Goal: Transaction & Acquisition: Subscribe to service/newsletter

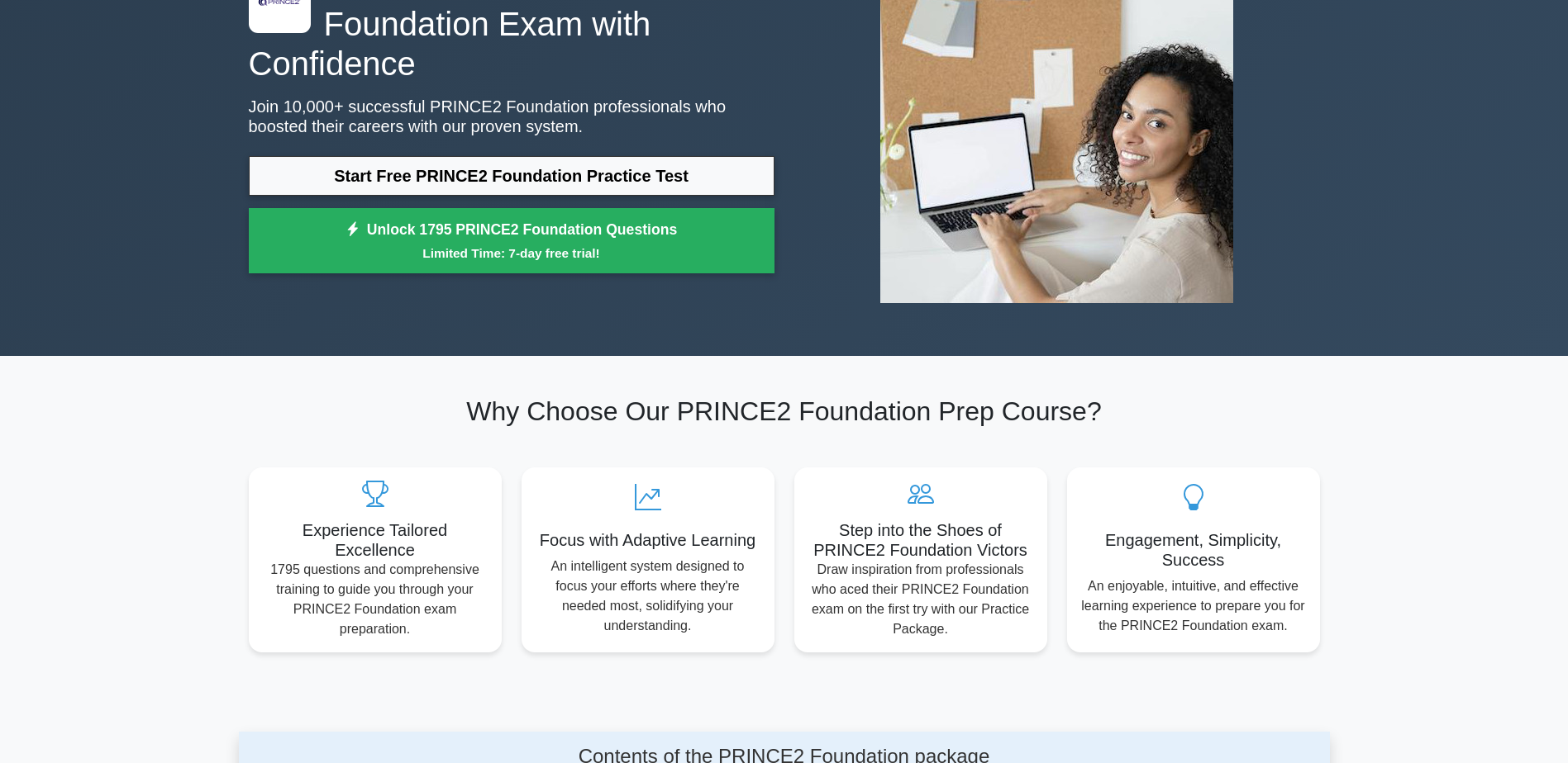
scroll to position [165, 0]
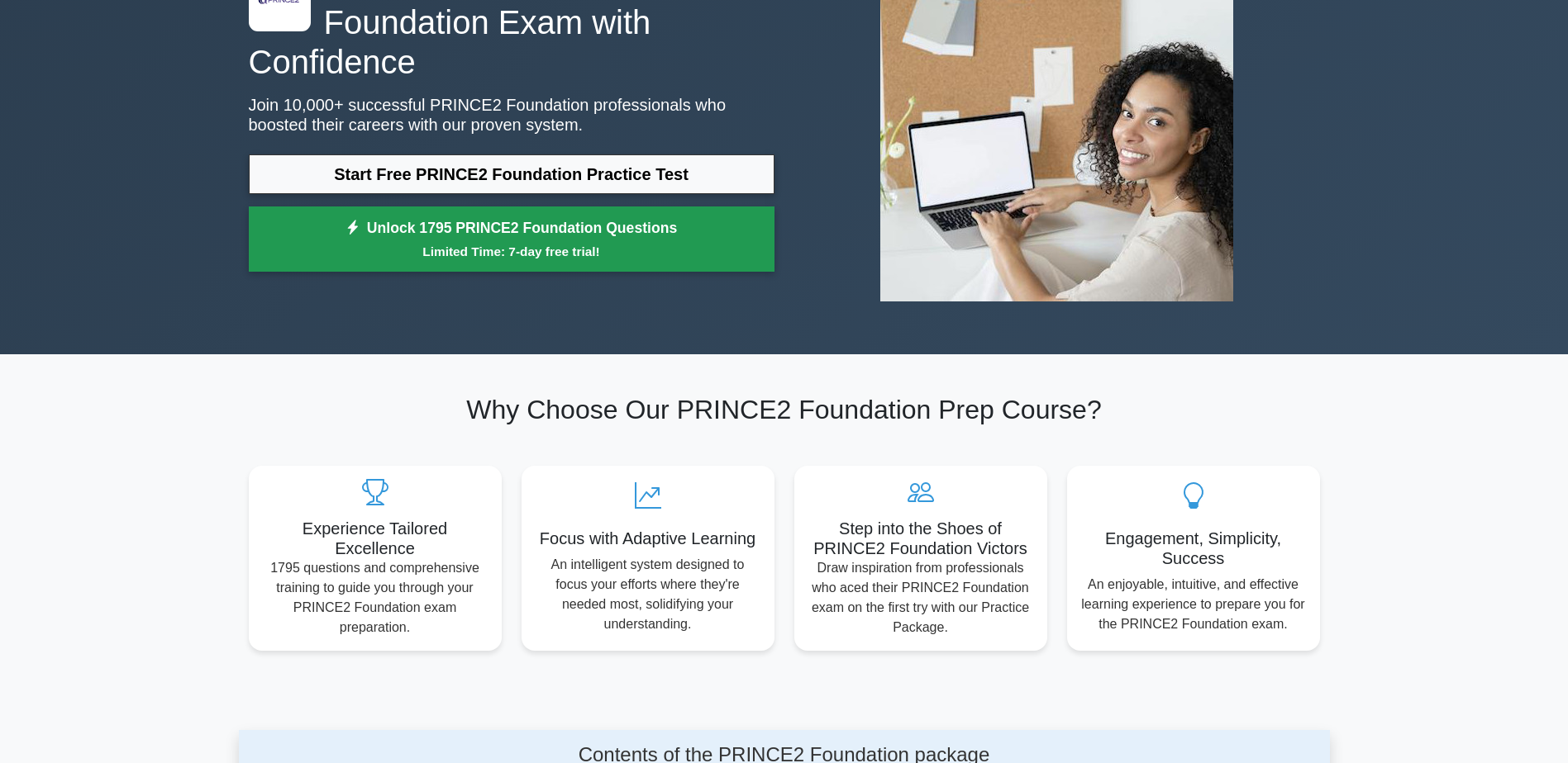
click at [531, 209] on link "Unlock 1795 PRINCE2 Foundation Questions Limited Time: 7-day free trial!" at bounding box center [512, 240] width 526 height 66
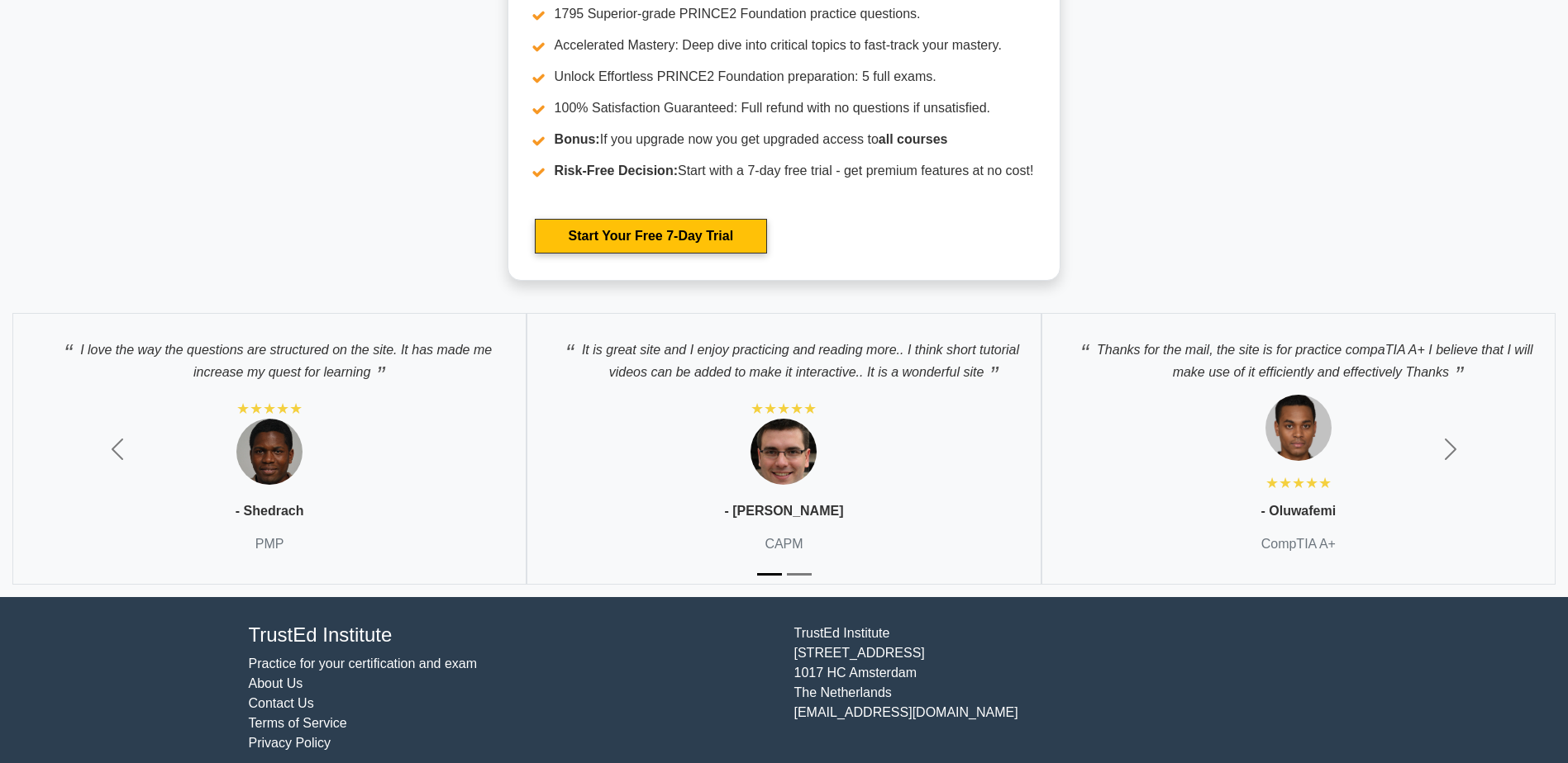
scroll to position [3098, 0]
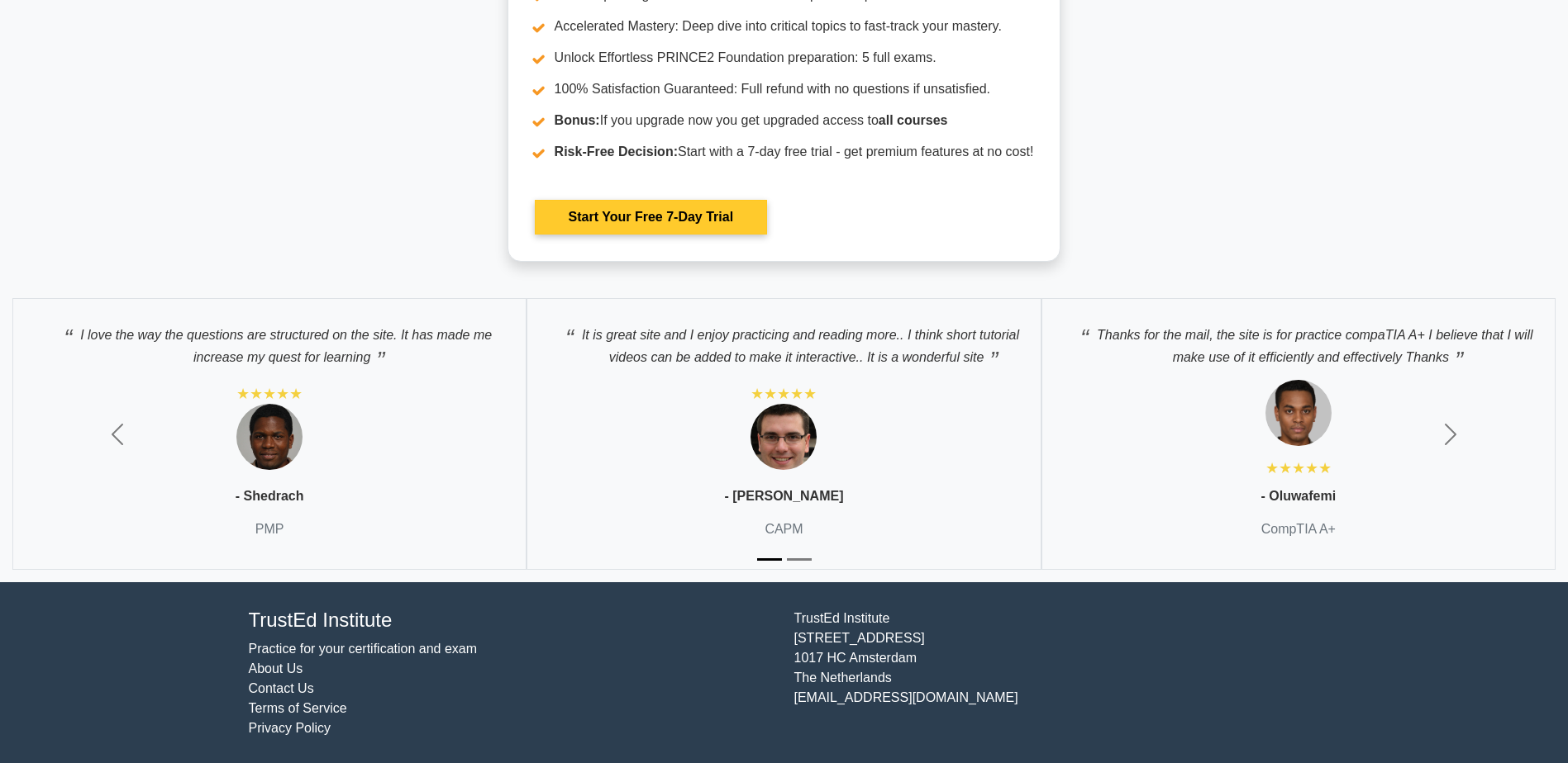
click at [647, 215] on link "Start Your Free 7-Day Trial" at bounding box center [650, 217] width 232 height 35
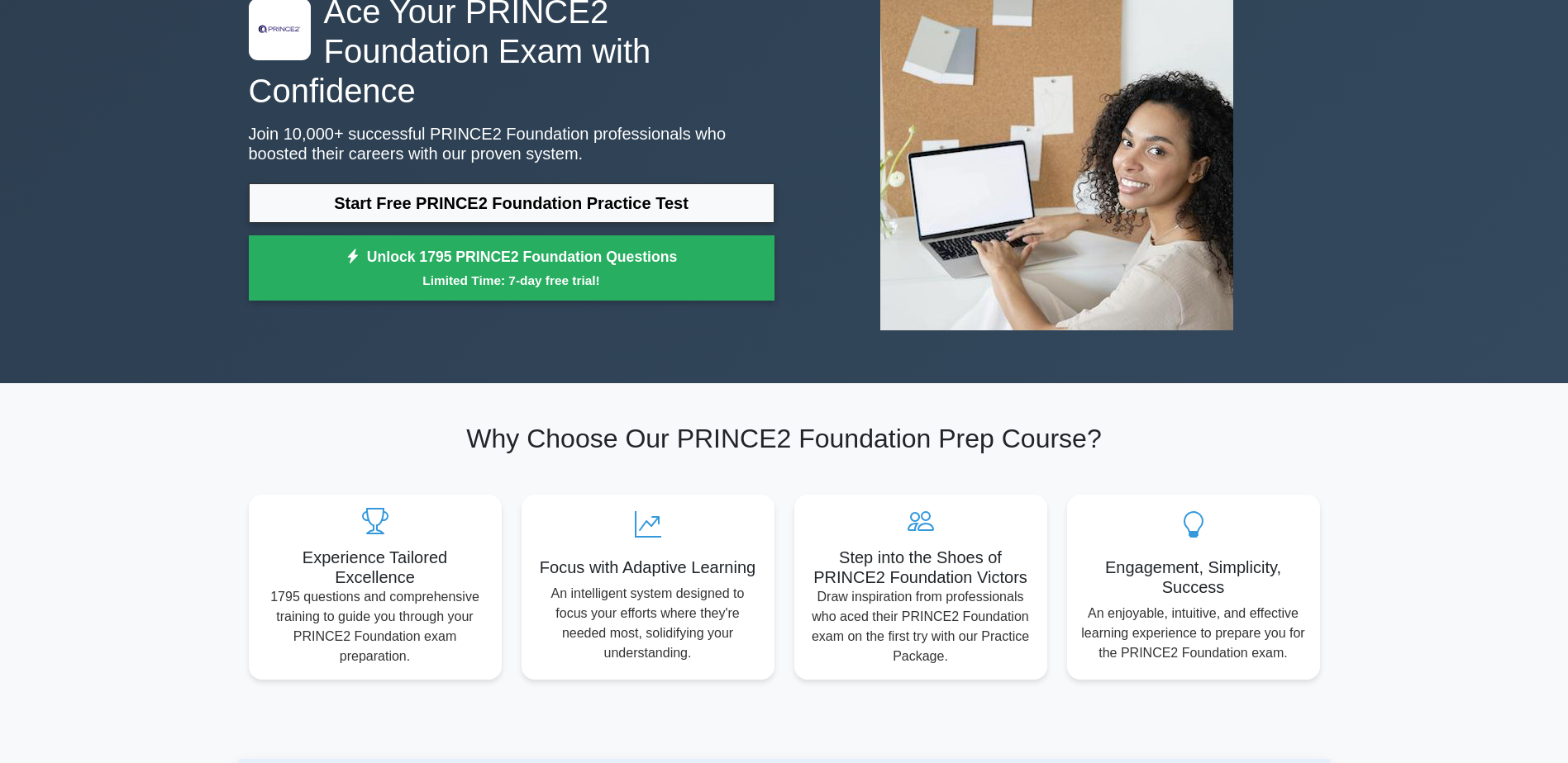
scroll to position [0, 0]
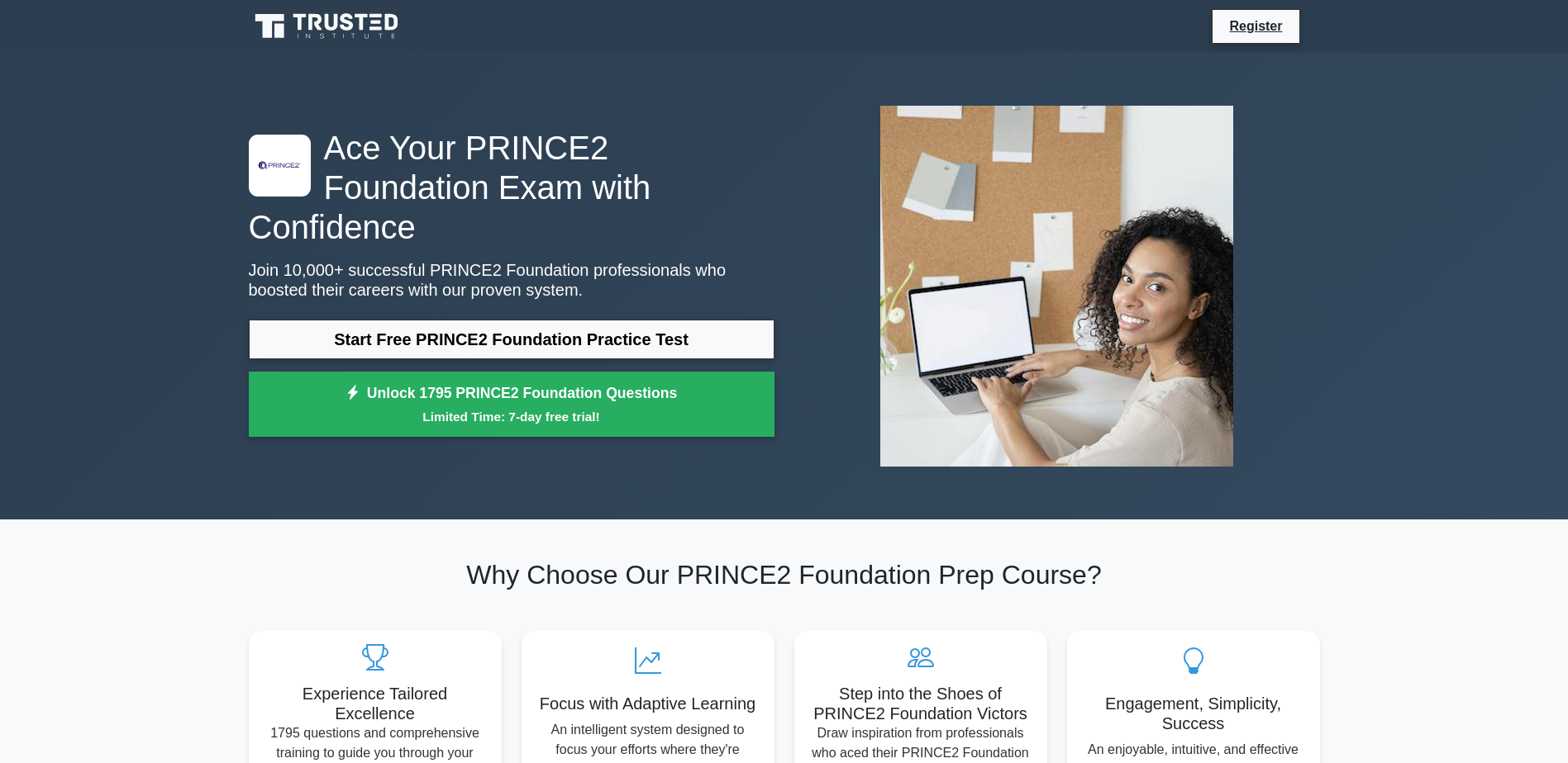
click at [357, 19] on icon at bounding box center [328, 26] width 159 height 31
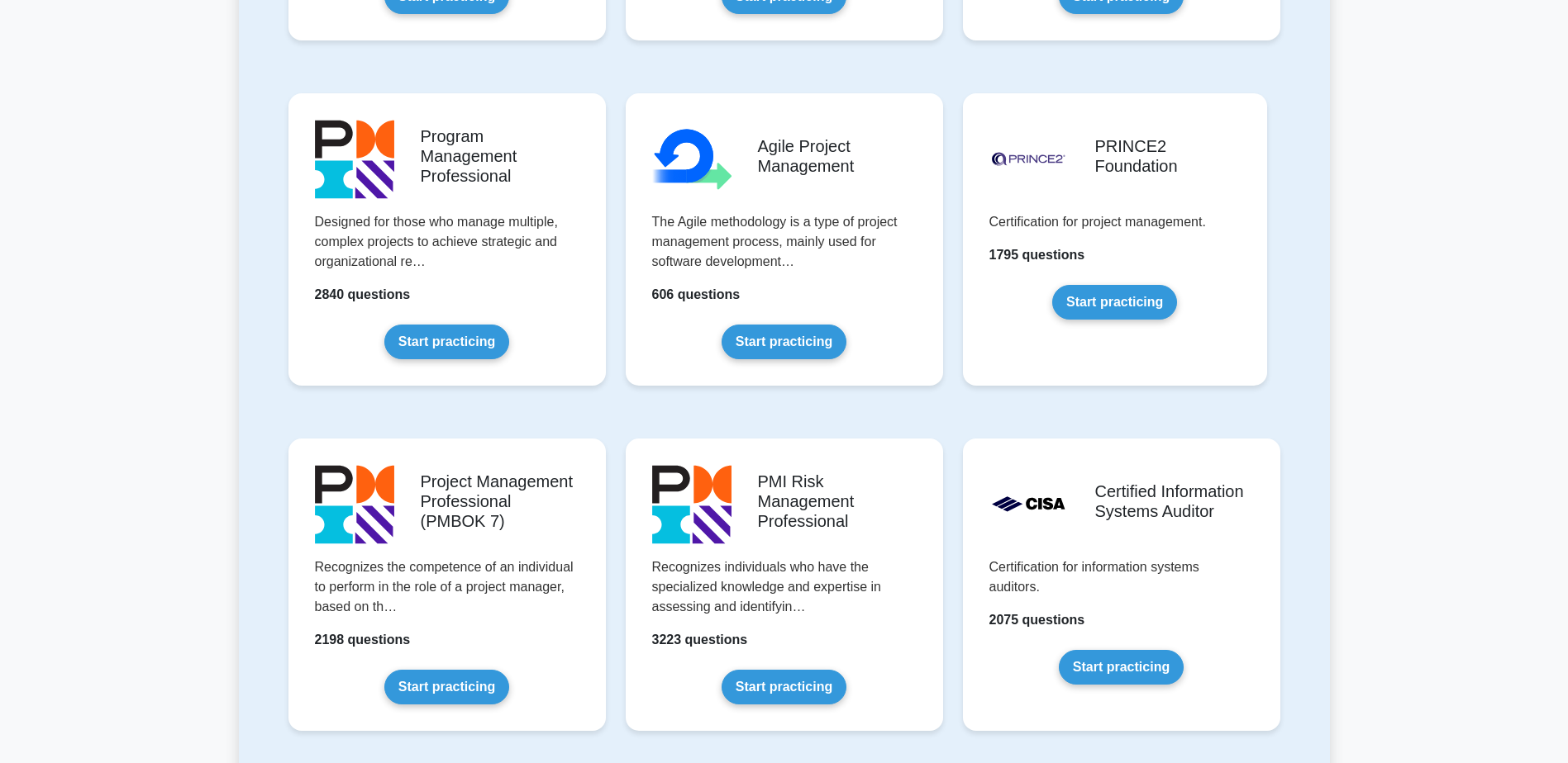
scroll to position [1074, 0]
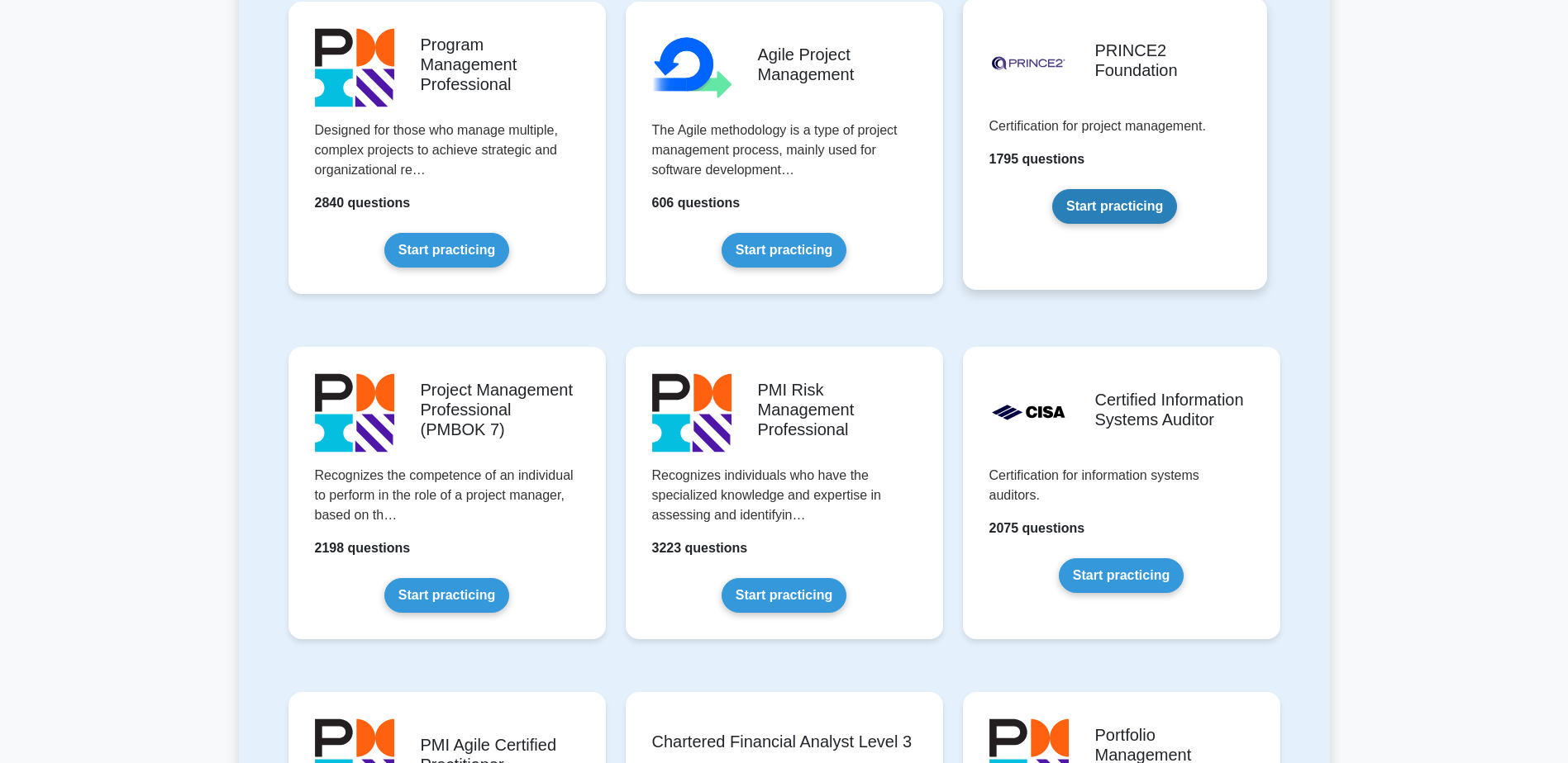
click at [1132, 210] on link "Start practicing" at bounding box center [1114, 206] width 125 height 35
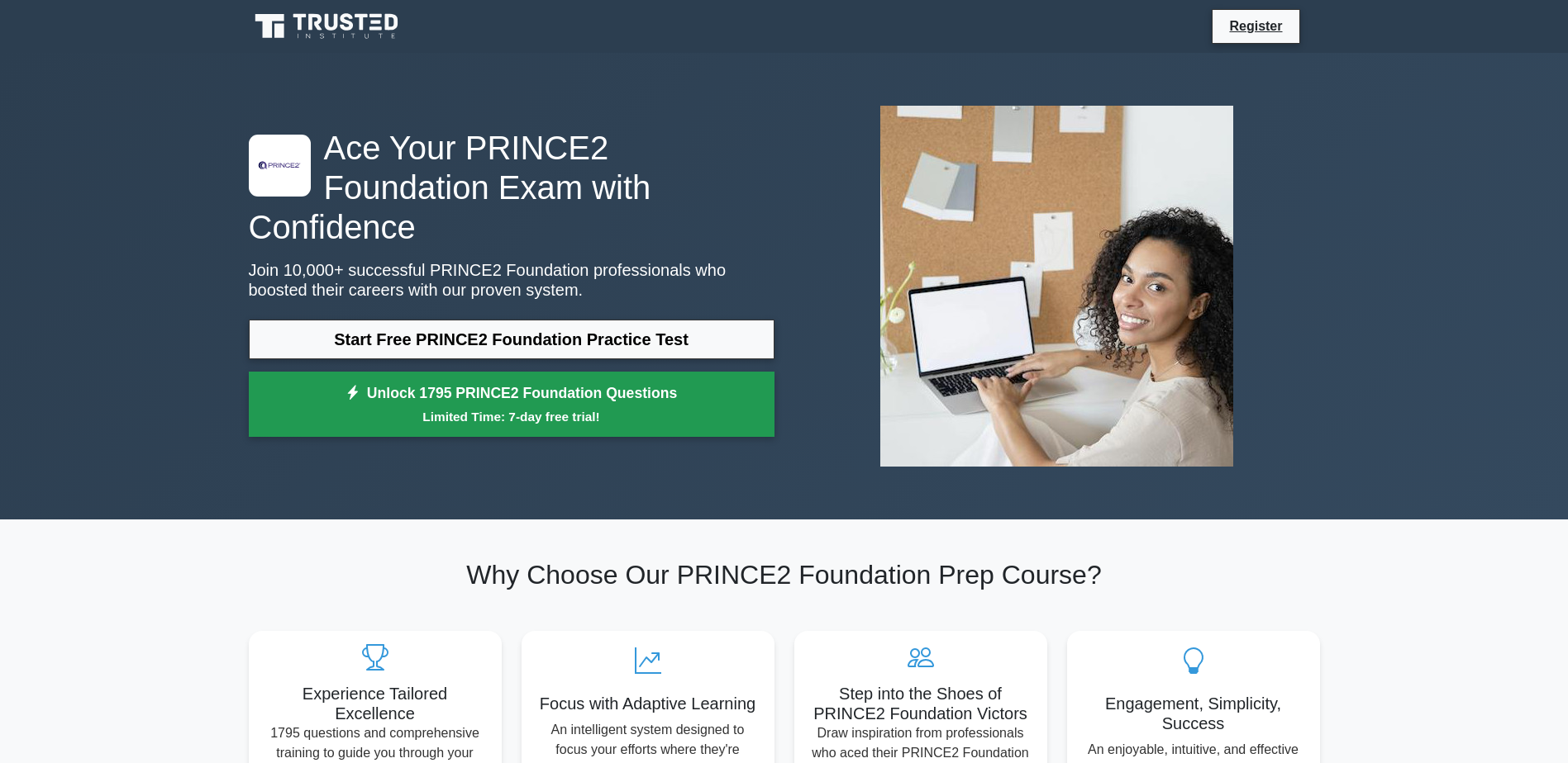
click at [459, 375] on link "Unlock 1795 PRINCE2 Foundation Questions Limited Time: 7-day free trial!" at bounding box center [512, 405] width 526 height 66
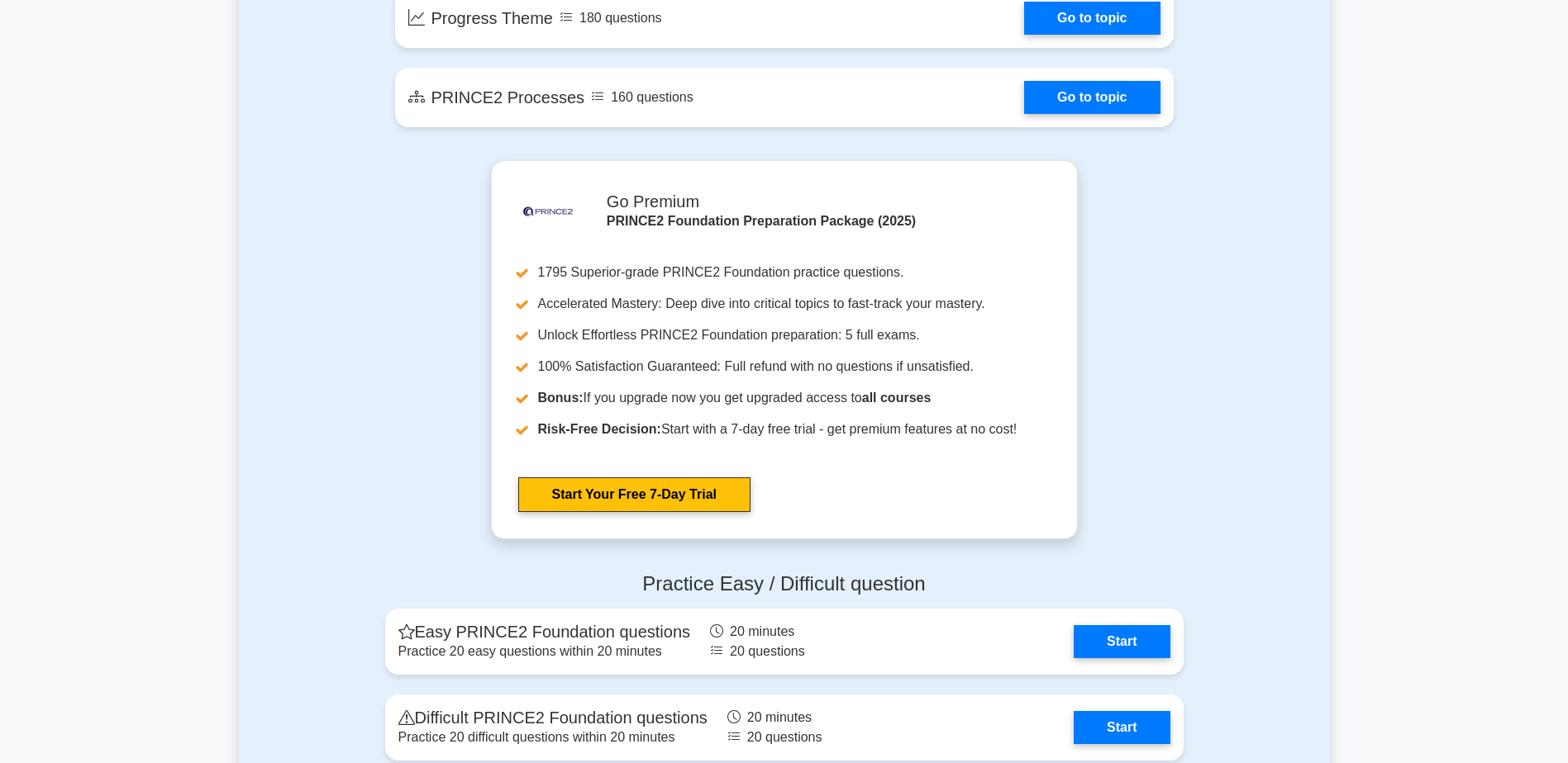
scroll to position [1652, 0]
